Goal: Check status

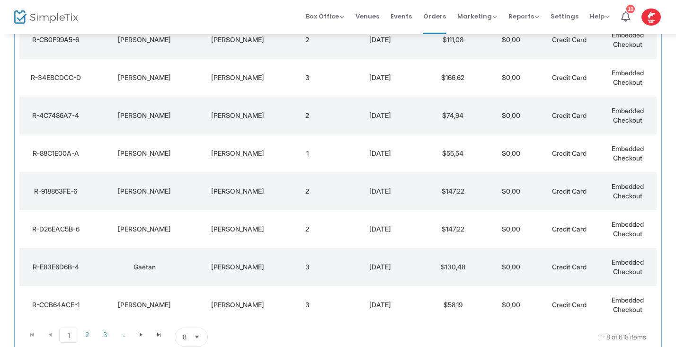
scroll to position [201, 0]
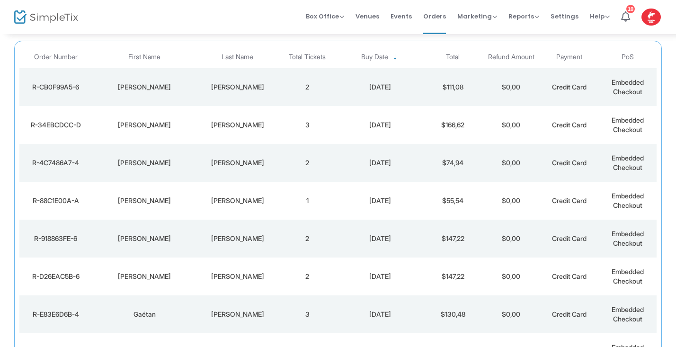
scroll to position [86, 0]
click at [149, 97] on td "[PERSON_NAME]" at bounding box center [144, 86] width 105 height 38
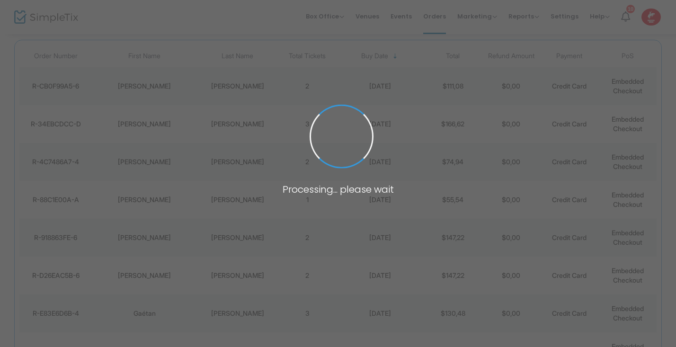
click at [143, 93] on span at bounding box center [338, 173] width 676 height 347
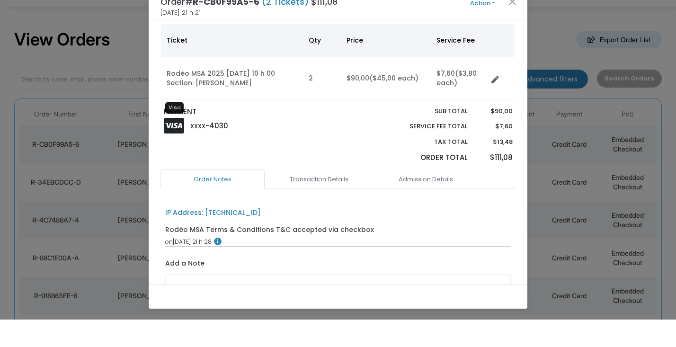
scroll to position [63, 0]
click at [512, 23] on button "Close" at bounding box center [513, 29] width 12 height 12
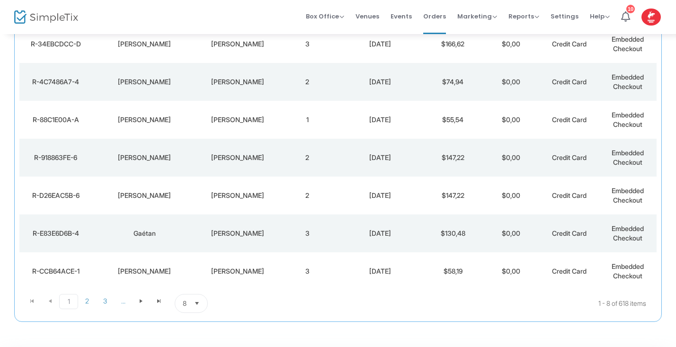
scroll to position [201, 0]
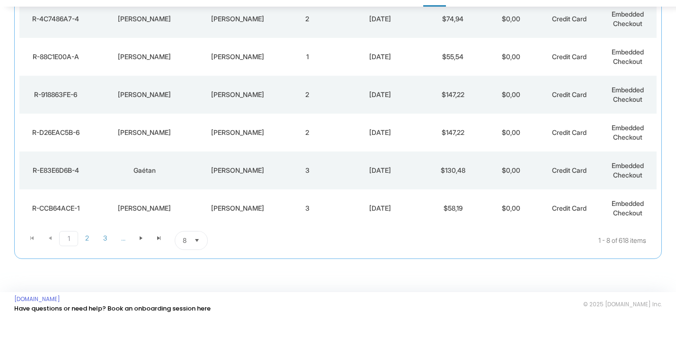
click at [200, 260] on span "Select" at bounding box center [197, 268] width 16 height 16
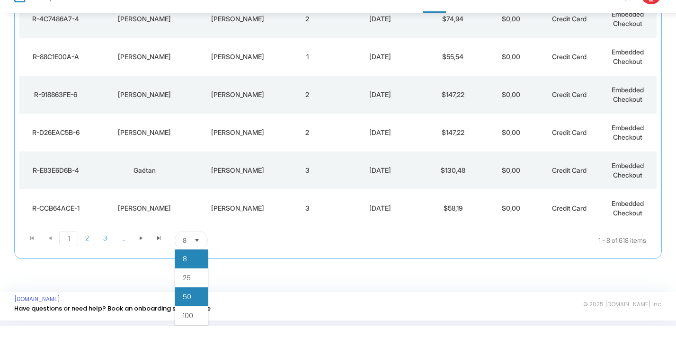
click at [190, 313] on span "50" at bounding box center [187, 317] width 9 height 9
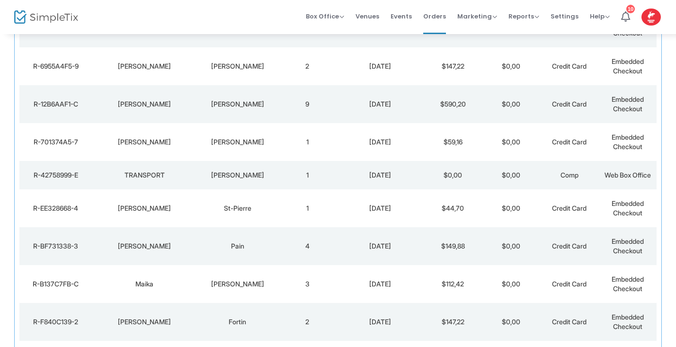
scroll to position [442, 0]
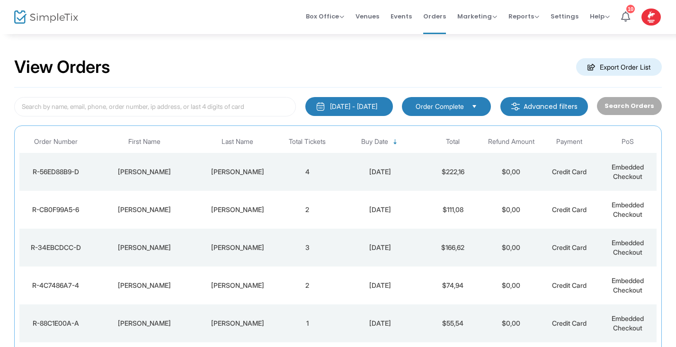
click at [219, 171] on div "Bruneau" at bounding box center [237, 171] width 77 height 9
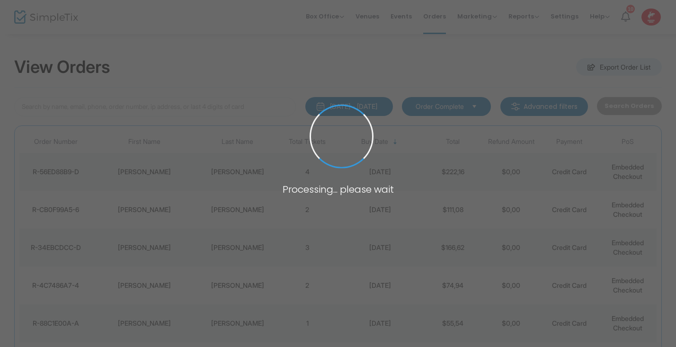
click at [219, 171] on span at bounding box center [338, 173] width 676 height 347
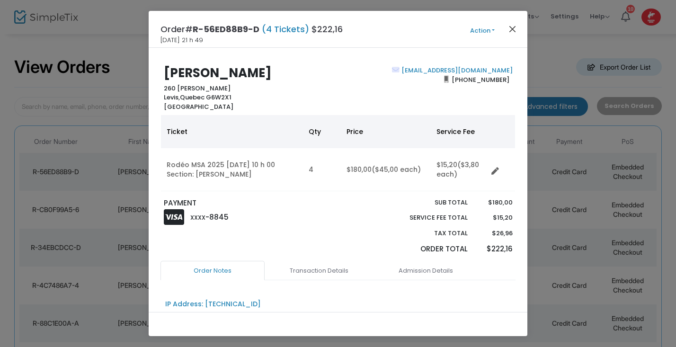
click at [514, 31] on button "Close" at bounding box center [513, 29] width 12 height 12
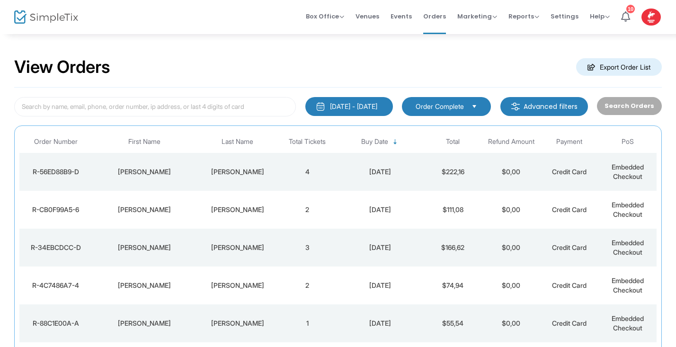
click at [251, 169] on div "Bruneau" at bounding box center [237, 171] width 77 height 9
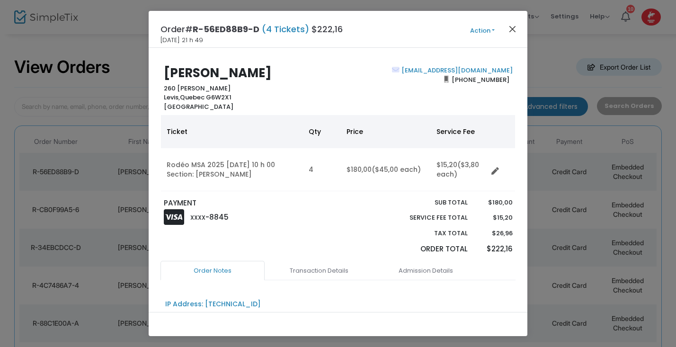
click at [511, 30] on button "Close" at bounding box center [513, 29] width 12 height 12
